Goal: Check status: Check status

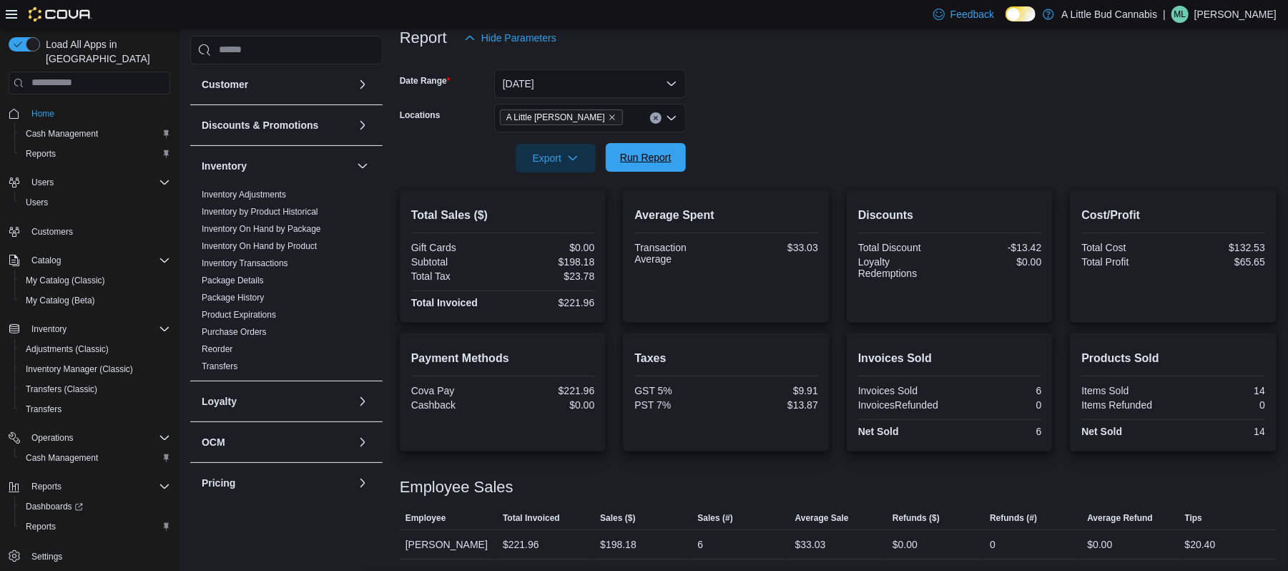
scroll to position [376, 0]
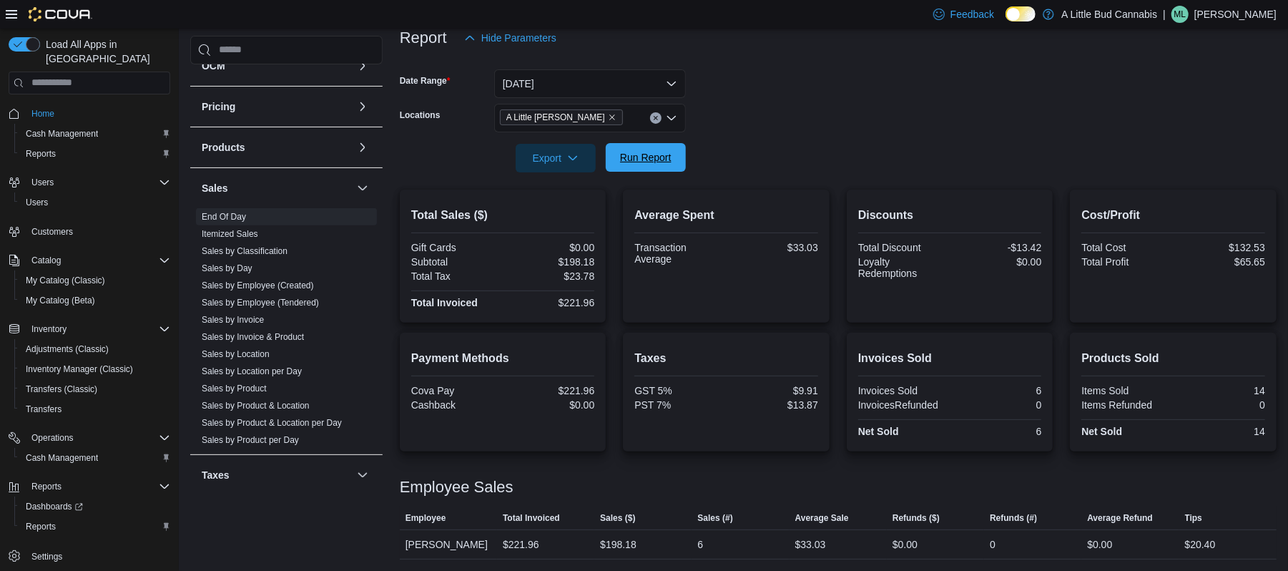
click at [684, 157] on button "Run Report" at bounding box center [646, 157] width 80 height 29
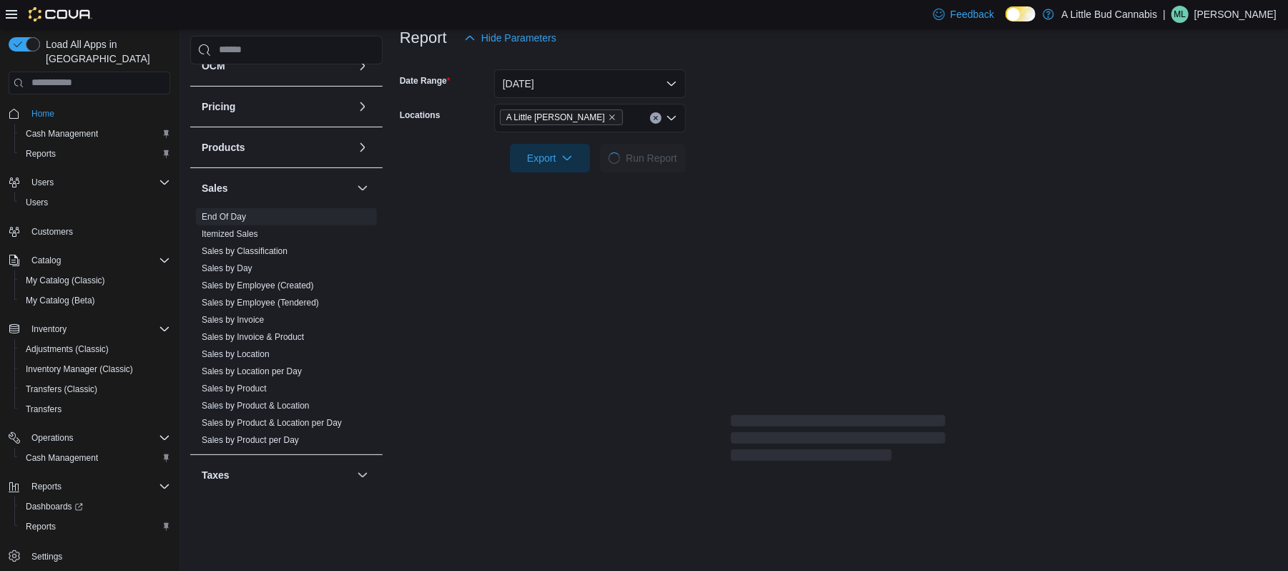
scroll to position [0, 0]
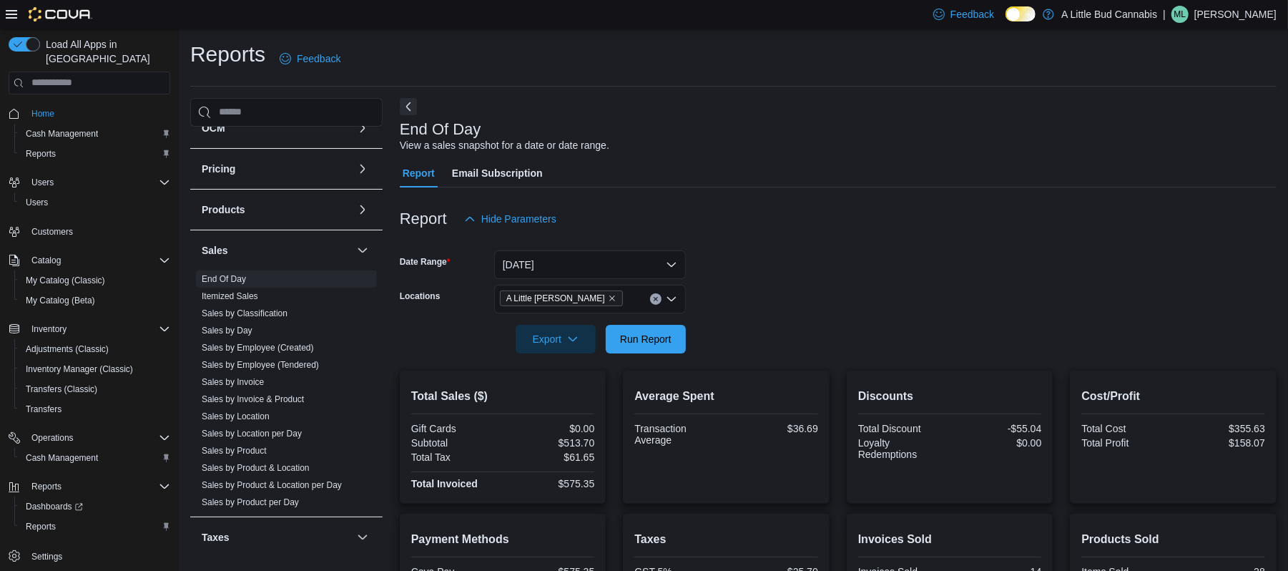
click at [639, 372] on div "Average Spent Transaction Average $36.69" at bounding box center [726, 436] width 207 height 133
click at [630, 350] on span "Run Report" at bounding box center [645, 338] width 63 height 29
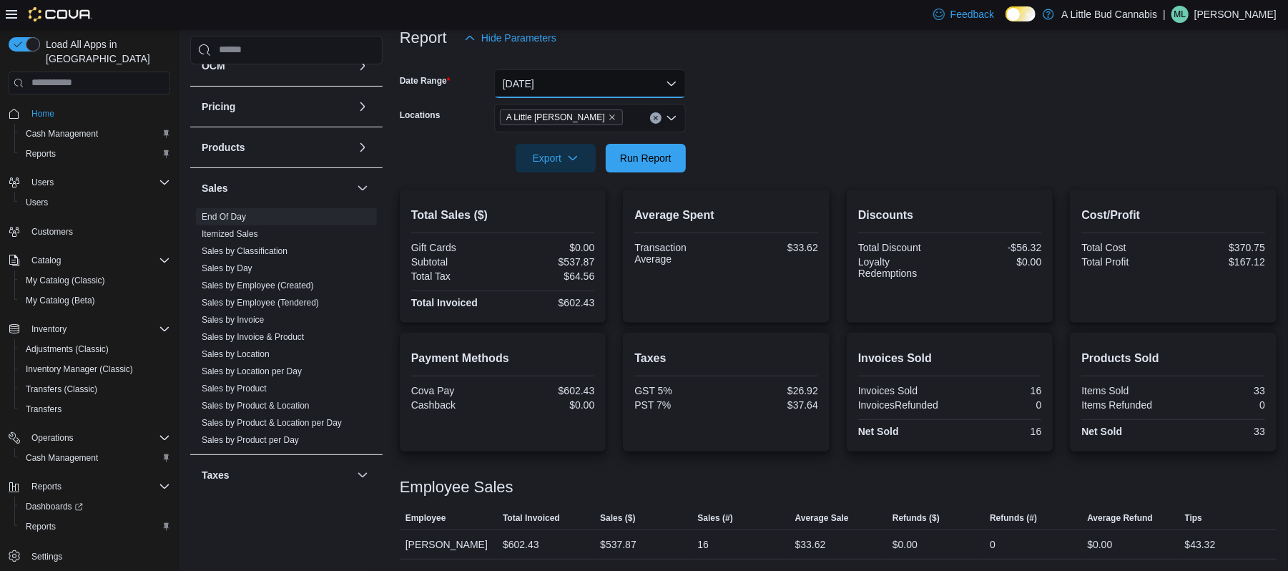
click at [648, 87] on button "[DATE]" at bounding box center [590, 83] width 192 height 29
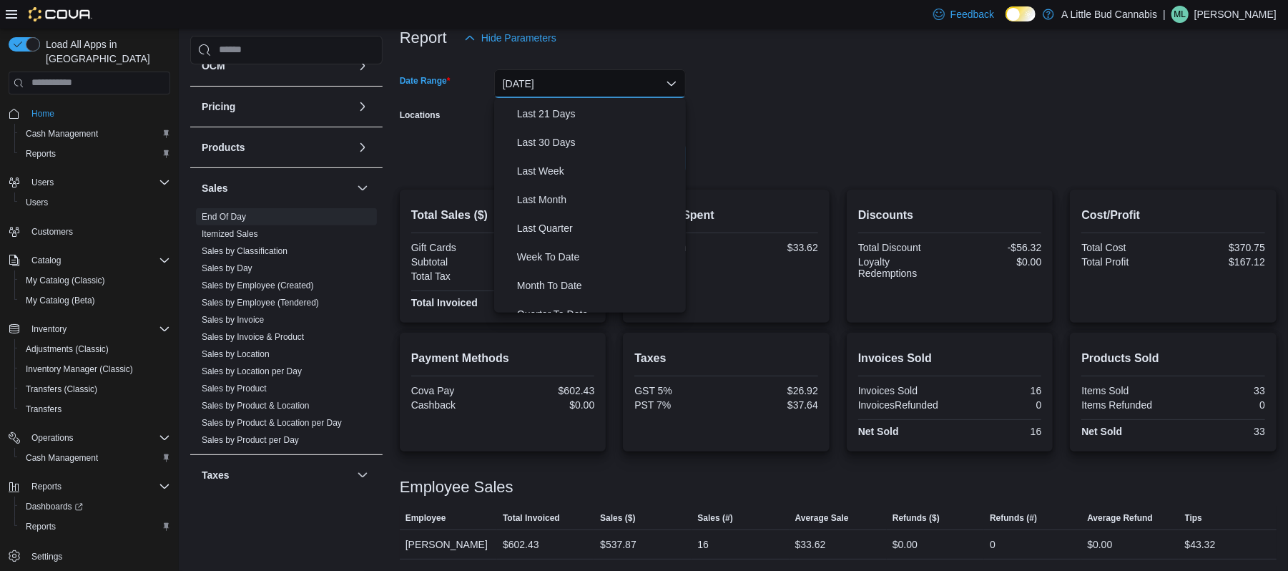
scroll to position [214, 0]
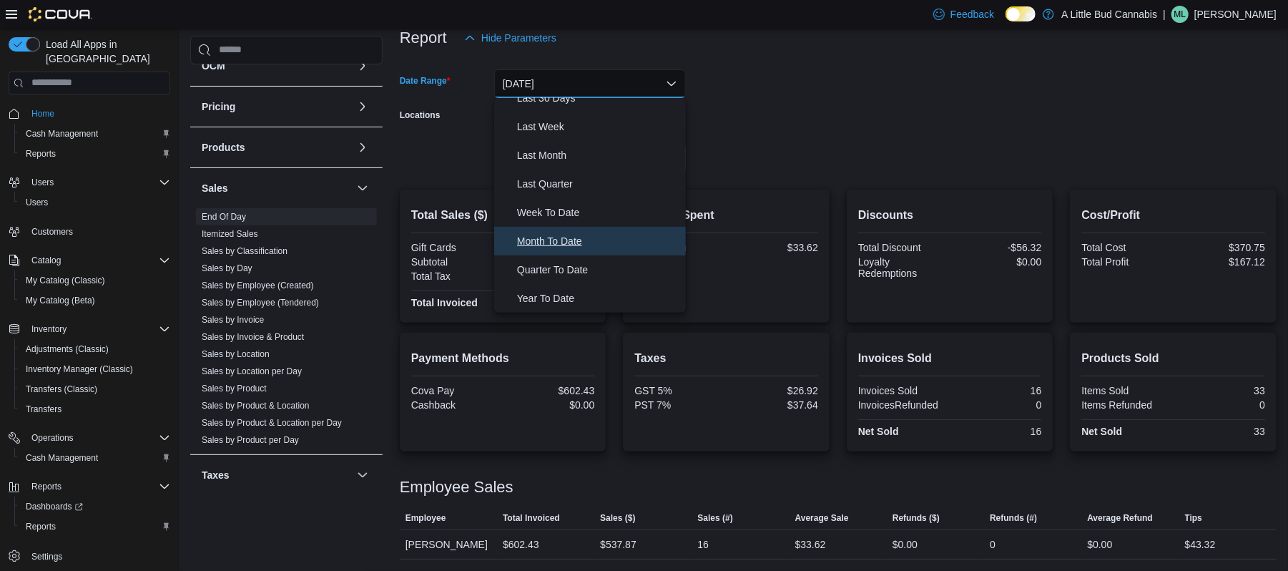
click at [542, 232] on span "Month To Date" at bounding box center [598, 240] width 163 height 17
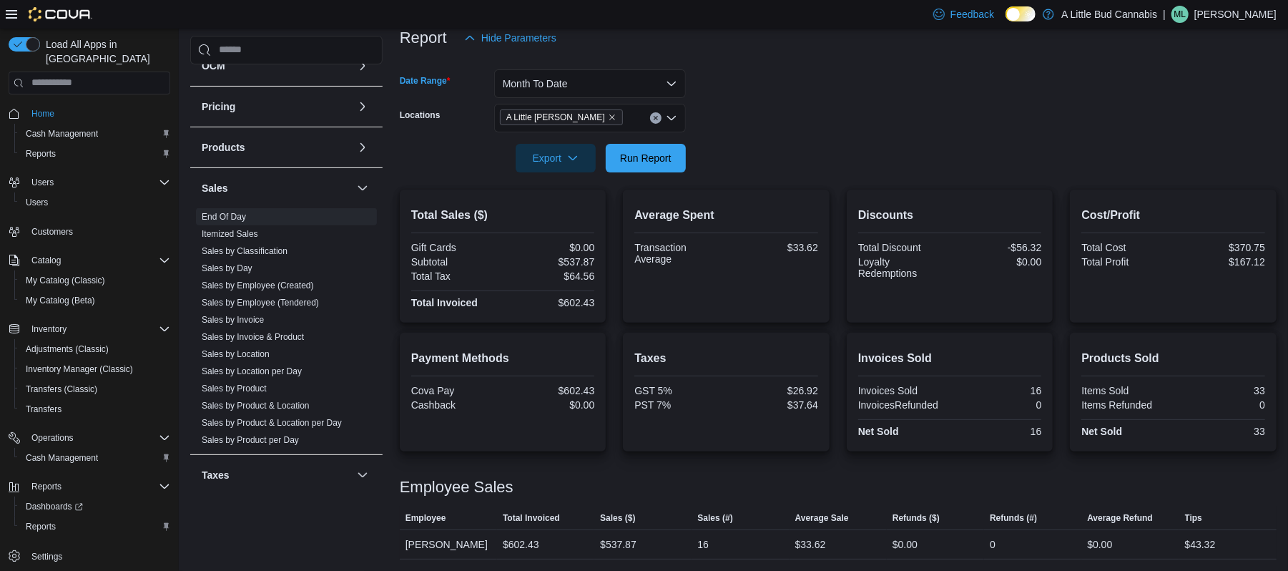
click at [772, 177] on div at bounding box center [838, 180] width 877 height 17
click at [658, 162] on span "Run Report" at bounding box center [645, 157] width 51 height 14
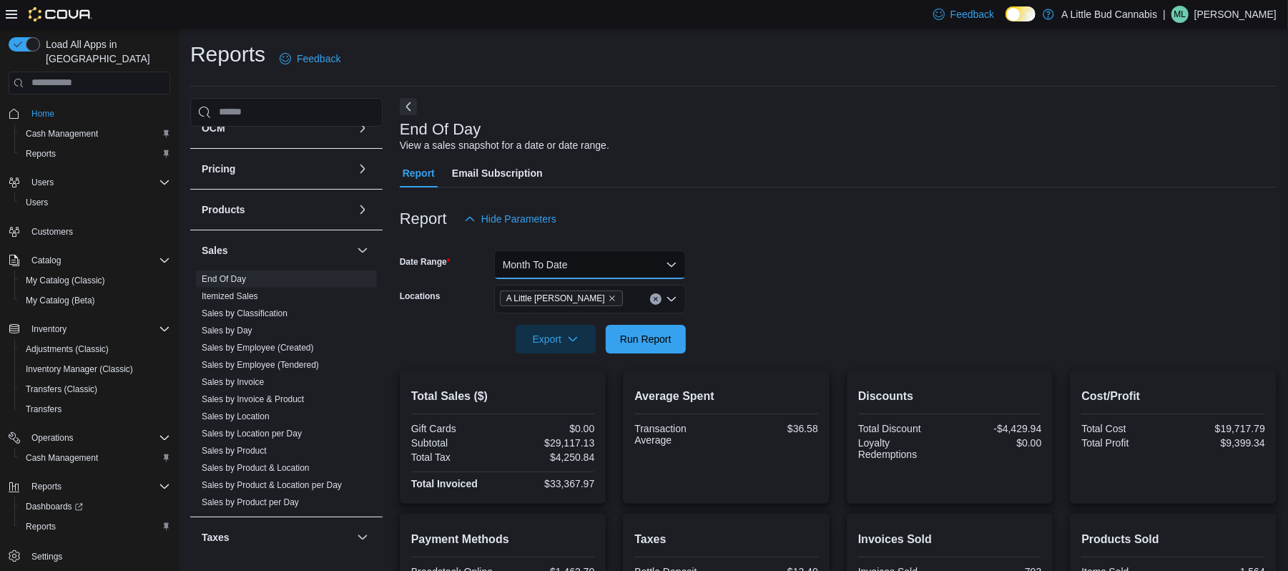
click at [618, 270] on button "Month To Date" at bounding box center [590, 264] width 192 height 29
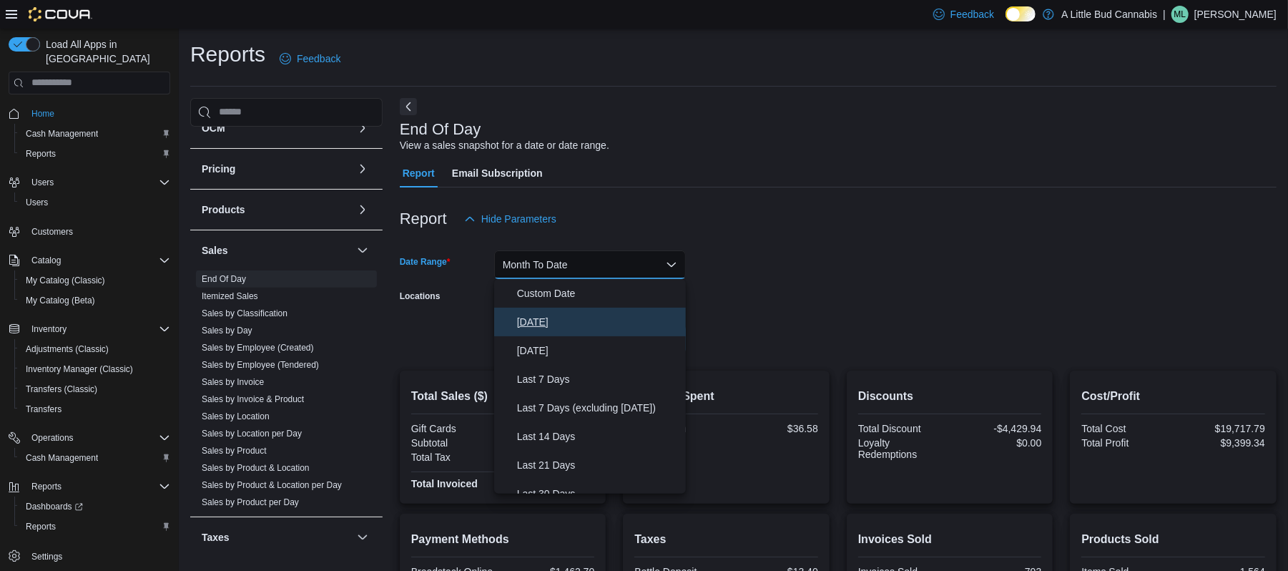
click at [524, 322] on span "[DATE]" at bounding box center [598, 321] width 163 height 17
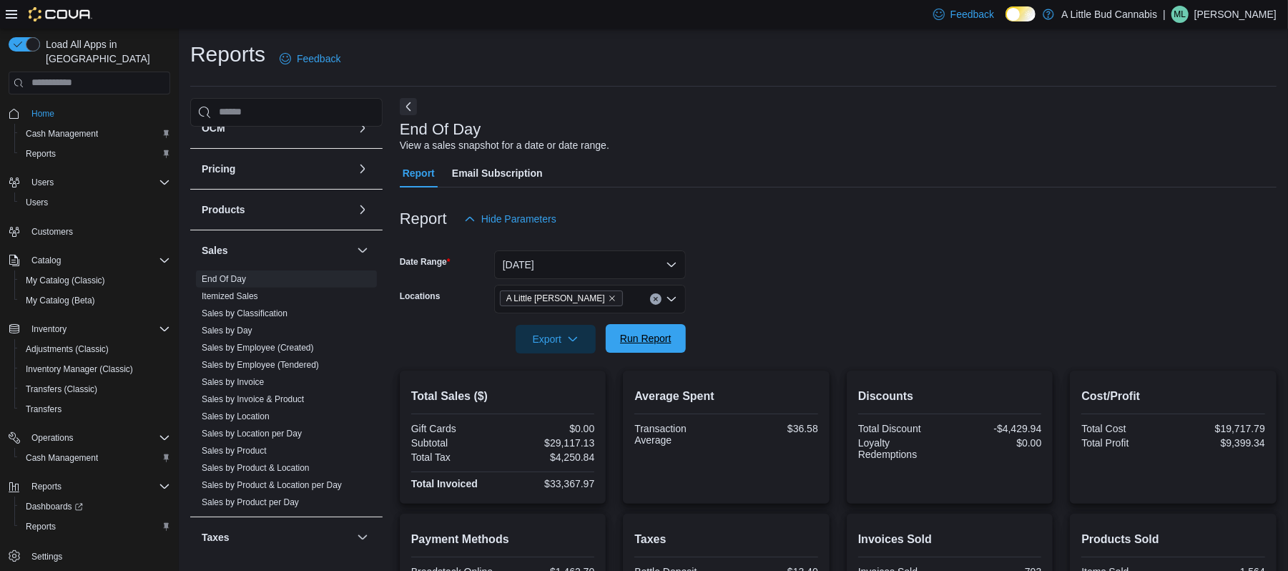
click at [652, 345] on span "Run Report" at bounding box center [645, 338] width 51 height 14
click at [671, 344] on span "Run Report" at bounding box center [645, 338] width 63 height 29
click at [629, 326] on span "Run Report" at bounding box center [645, 338] width 63 height 29
click at [664, 337] on span "Run Report" at bounding box center [645, 338] width 51 height 14
